Goal: Find specific page/section: Find specific page/section

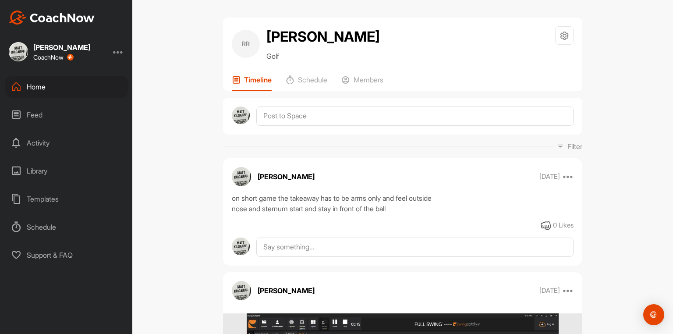
click at [39, 86] on div "Home" at bounding box center [67, 87] width 124 height 22
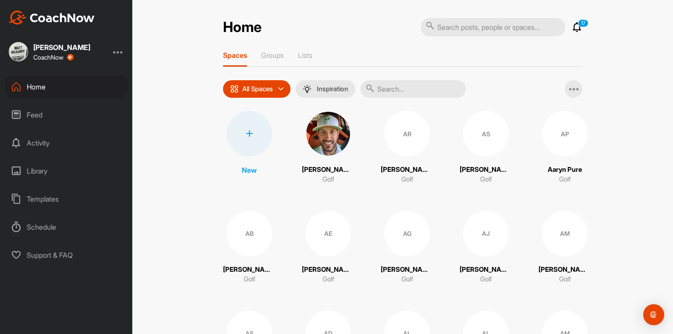
click at [394, 93] on input "text" at bounding box center [413, 89] width 105 height 18
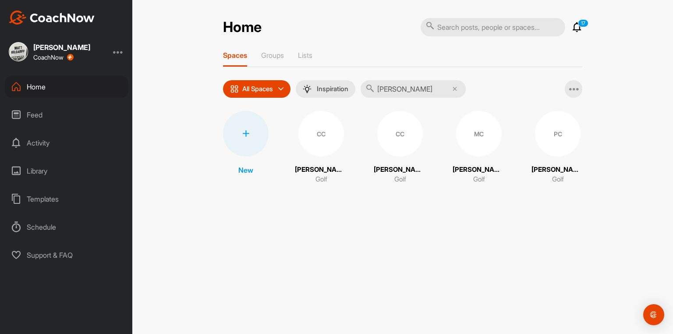
type input "[PERSON_NAME]"
click at [397, 140] on div "CC" at bounding box center [400, 134] width 46 height 46
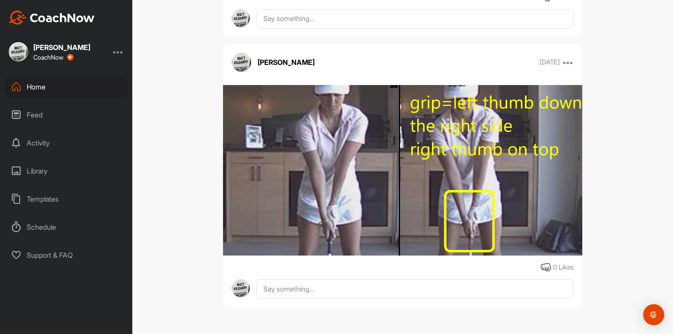
scroll to position [1175, 0]
click at [34, 86] on div "Home" at bounding box center [67, 87] width 124 height 22
